Goal: Information Seeking & Learning: Learn about a topic

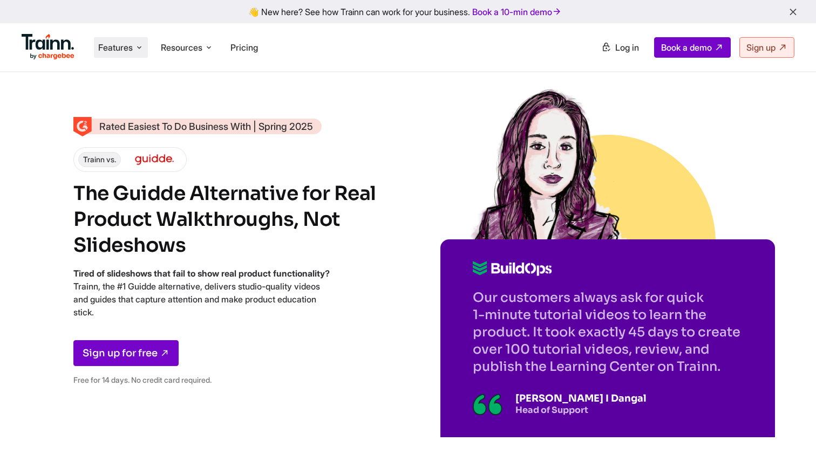
click at [108, 44] on span "Features" at bounding box center [115, 48] width 35 height 12
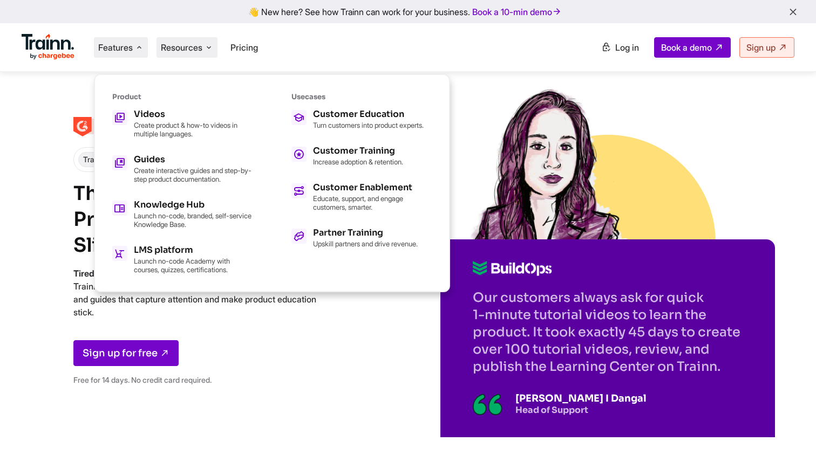
click at [194, 51] on span "Resources" at bounding box center [182, 48] width 42 height 12
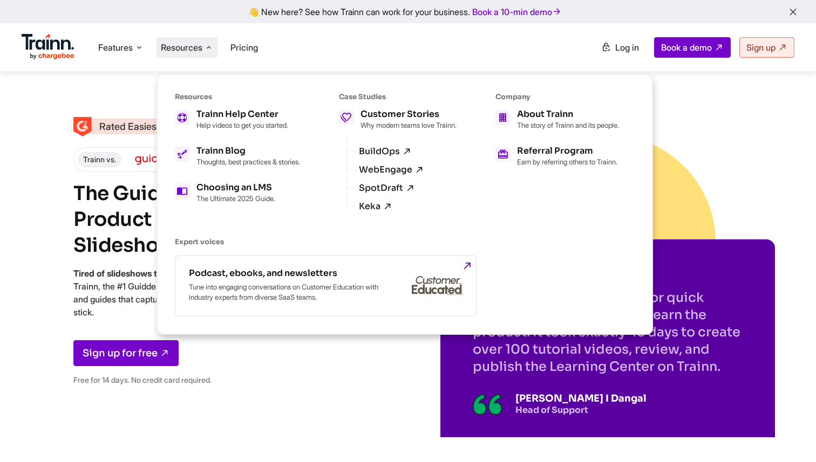
click at [233, 142] on ul "Trainn Help Center Help videos to get you started. Trainn Blog Thoughts, best p…" at bounding box center [237, 156] width 125 height 93
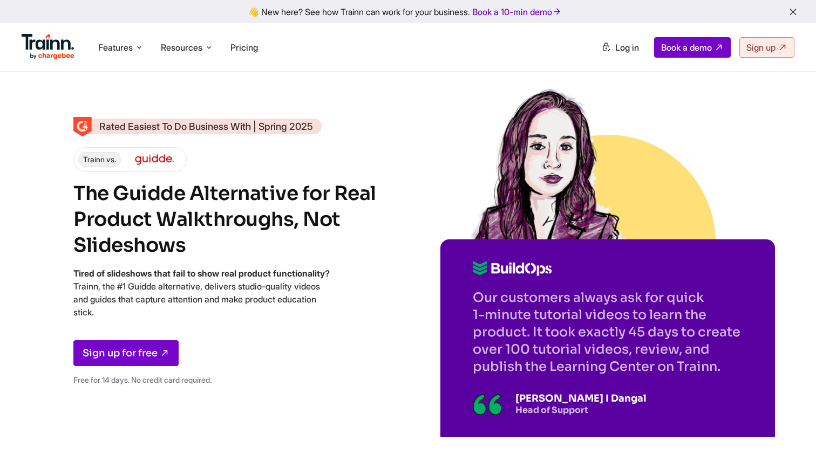
click at [194, 33] on ul "Features Product Videos Create product & how-to videos in multiple languages. G…" at bounding box center [215, 47] width 386 height 31
click at [194, 42] on span "Resources" at bounding box center [182, 48] width 42 height 12
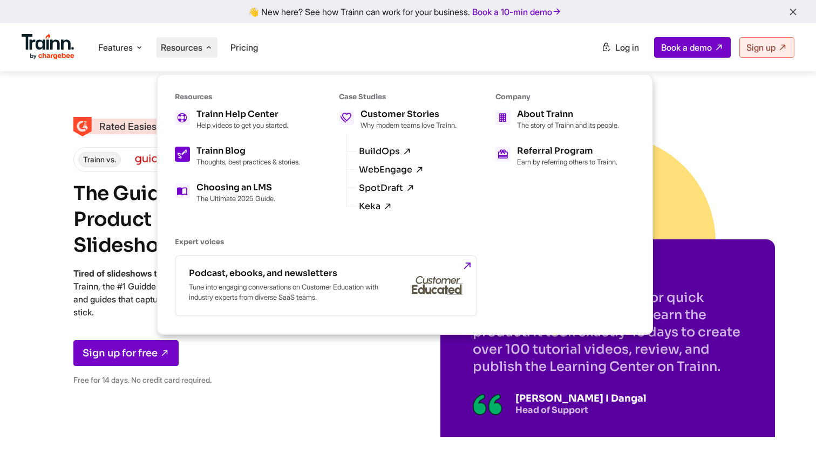
click at [257, 158] on p "Thoughts, best practices & stories." at bounding box center [248, 162] width 104 height 9
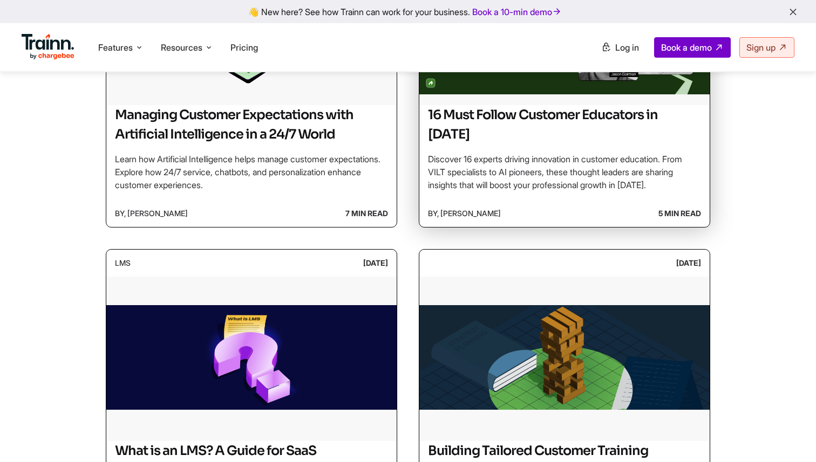
scroll to position [414, 0]
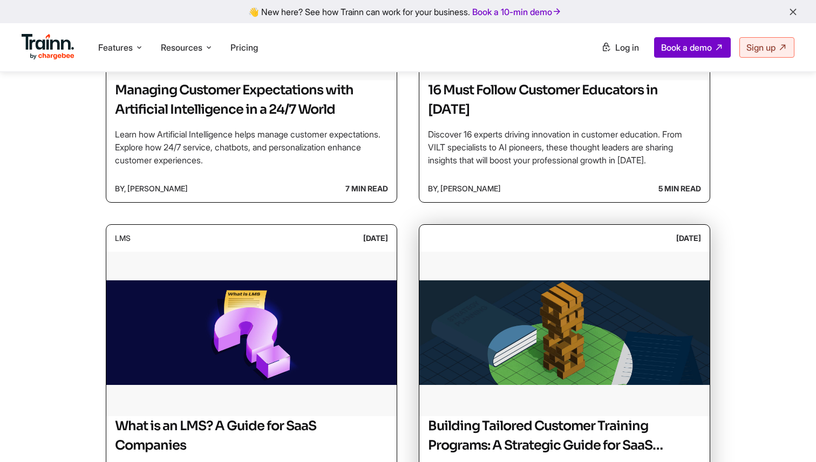
click at [500, 385] on img at bounding box center [564, 333] width 290 height 162
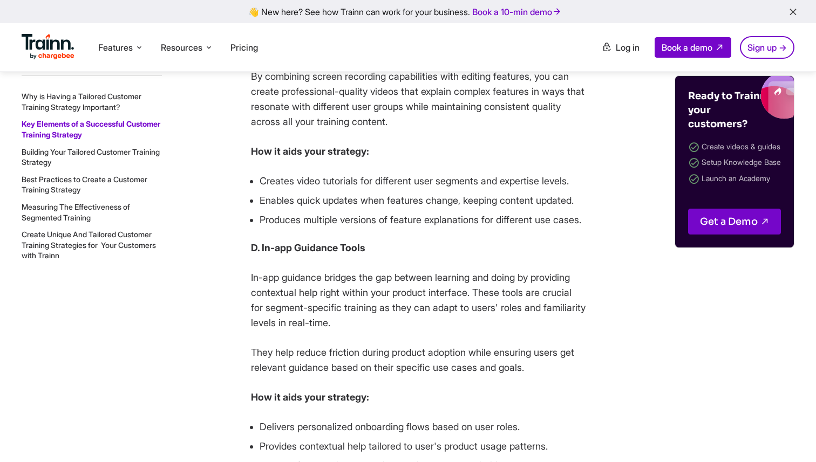
scroll to position [3699, 0]
